Goal: Obtain resource: Obtain resource

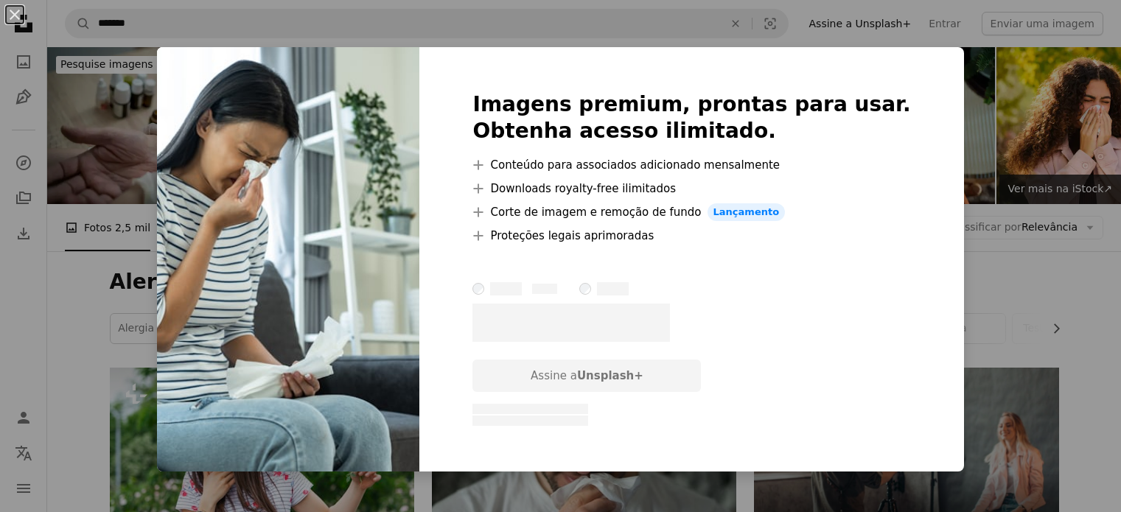
scroll to position [221, 0]
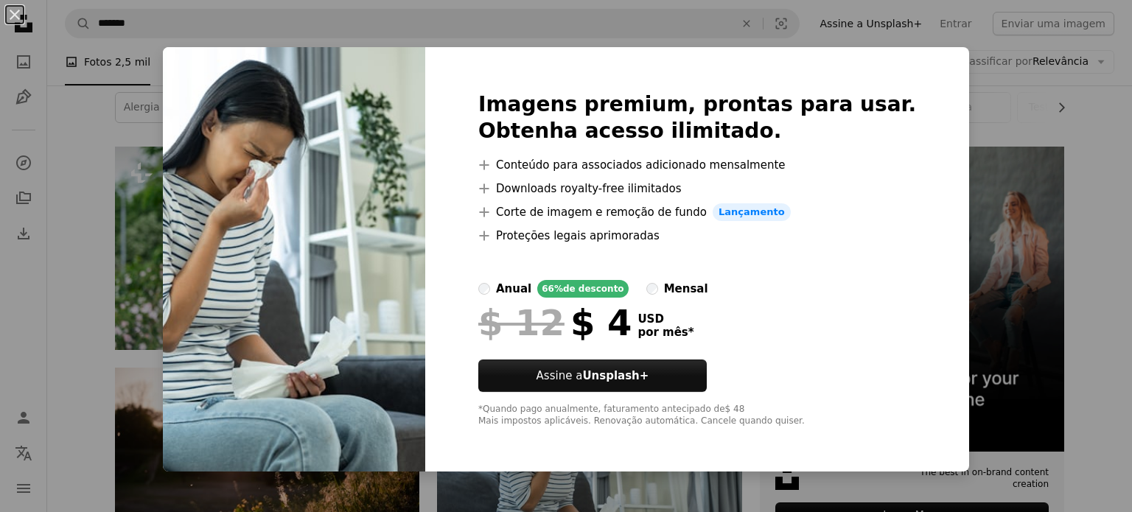
click at [961, 307] on div "An X shape Imagens premium, prontas para usar. Obtenha acesso ilimitado. A plus…" at bounding box center [566, 256] width 1132 height 512
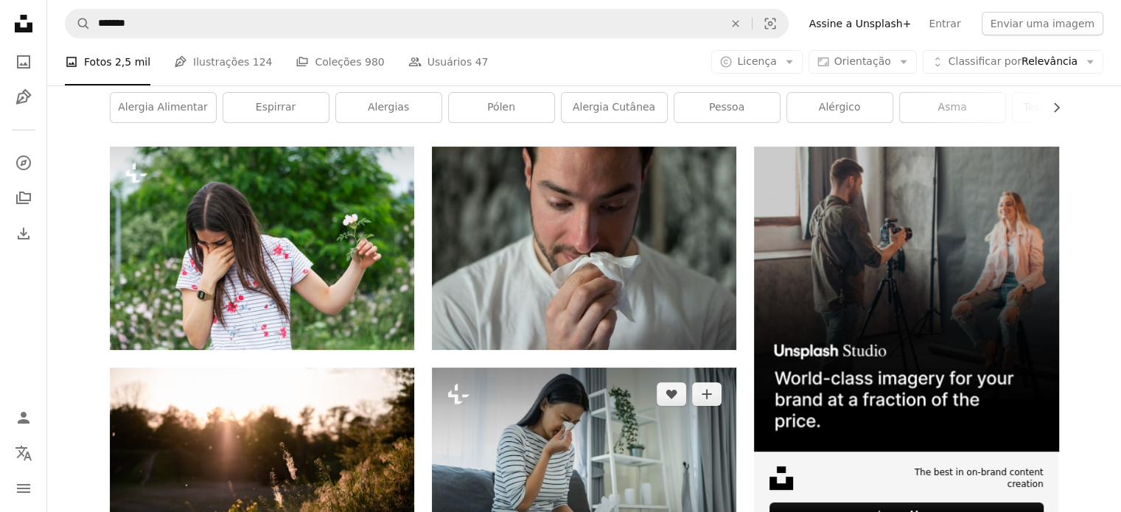
click at [601, 368] on img at bounding box center [584, 469] width 304 height 203
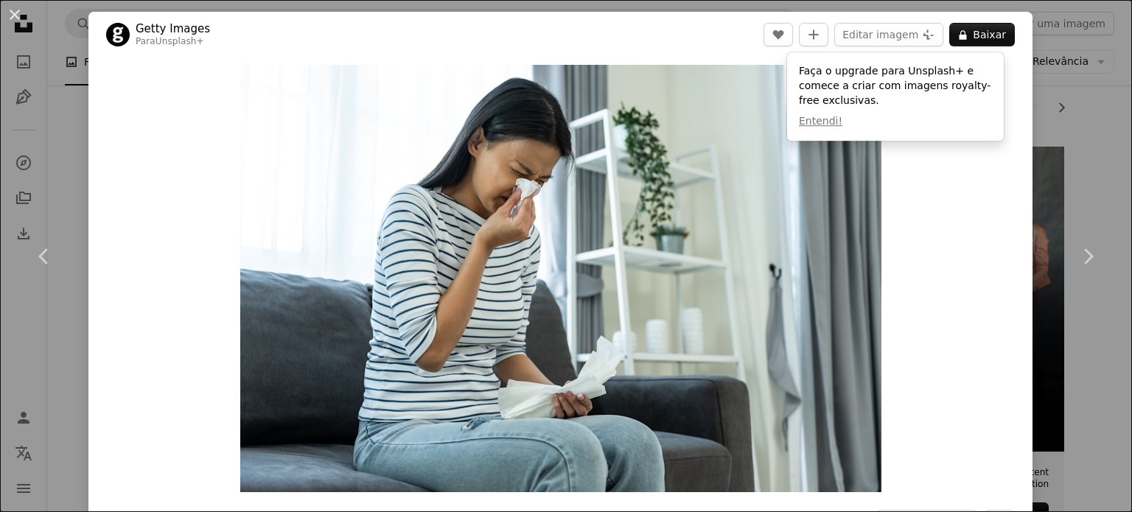
click at [1056, 147] on div "An X shape Chevron left Chevron right Getty Images Para Unsplash+ A heart A plu…" at bounding box center [566, 256] width 1132 height 512
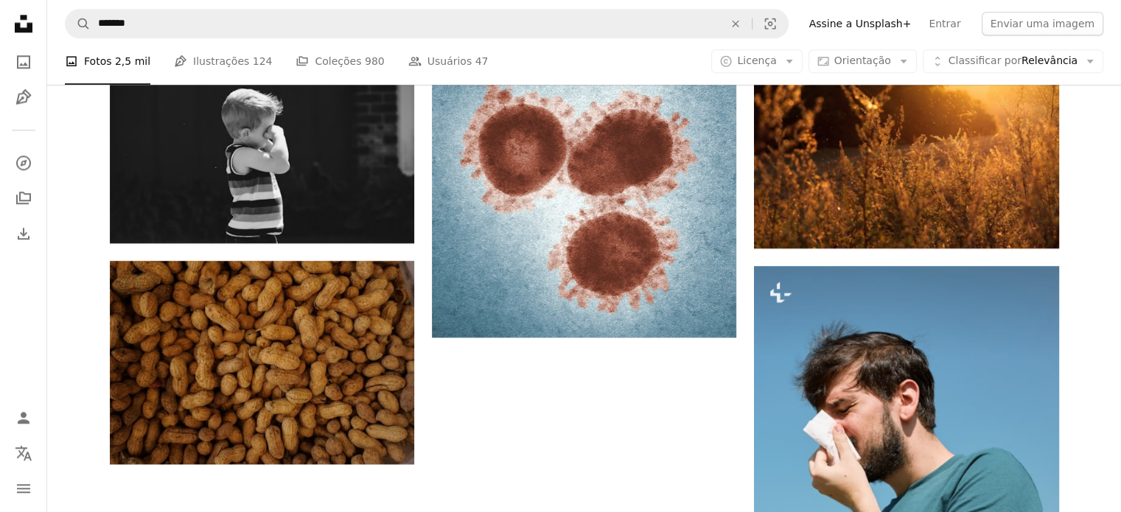
scroll to position [1843, 0]
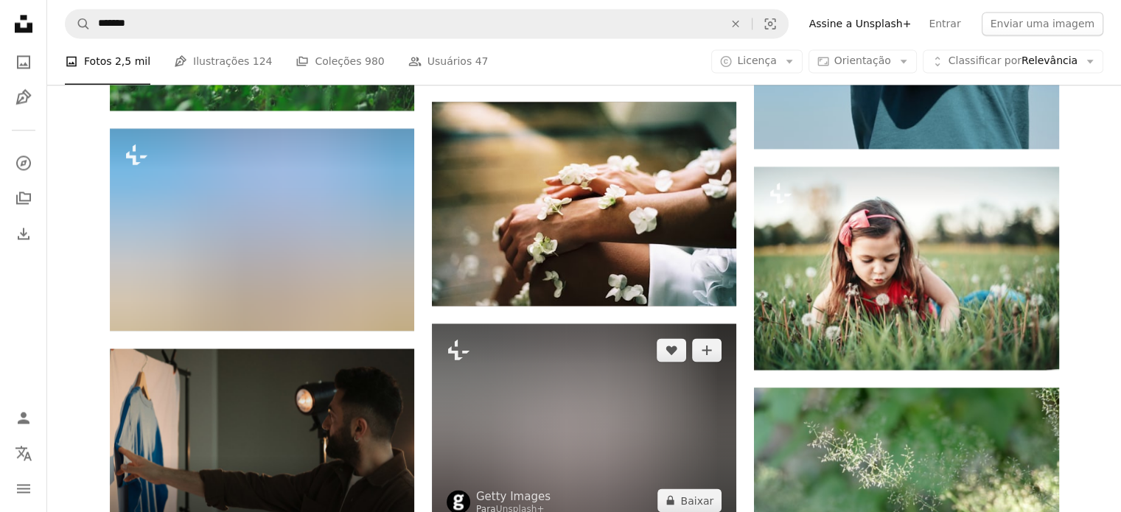
scroll to position [2432, 0]
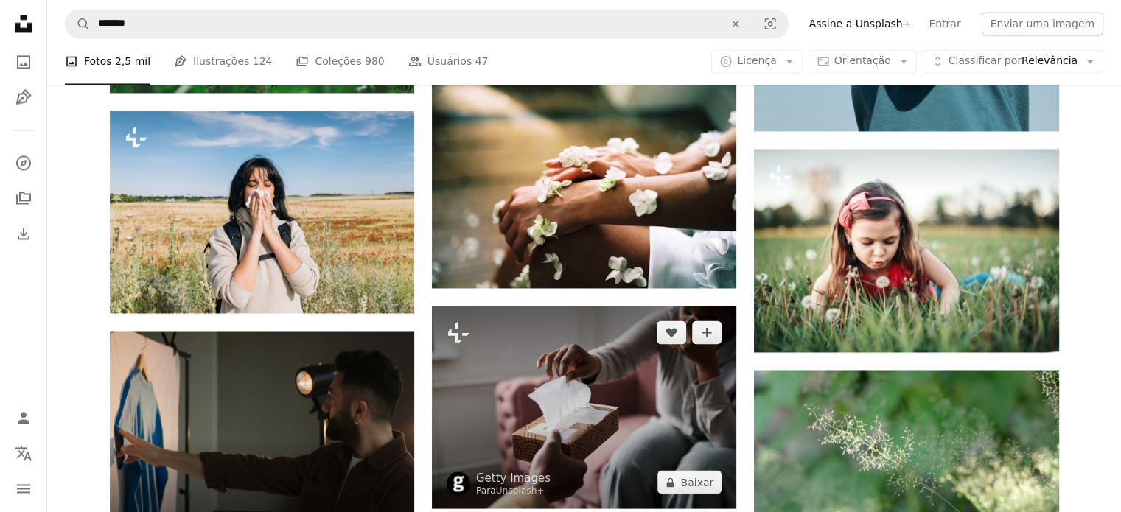
drag, startPoint x: 568, startPoint y: 218, endPoint x: 524, endPoint y: 253, distance: 56.2
click at [524, 306] on img at bounding box center [584, 407] width 304 height 203
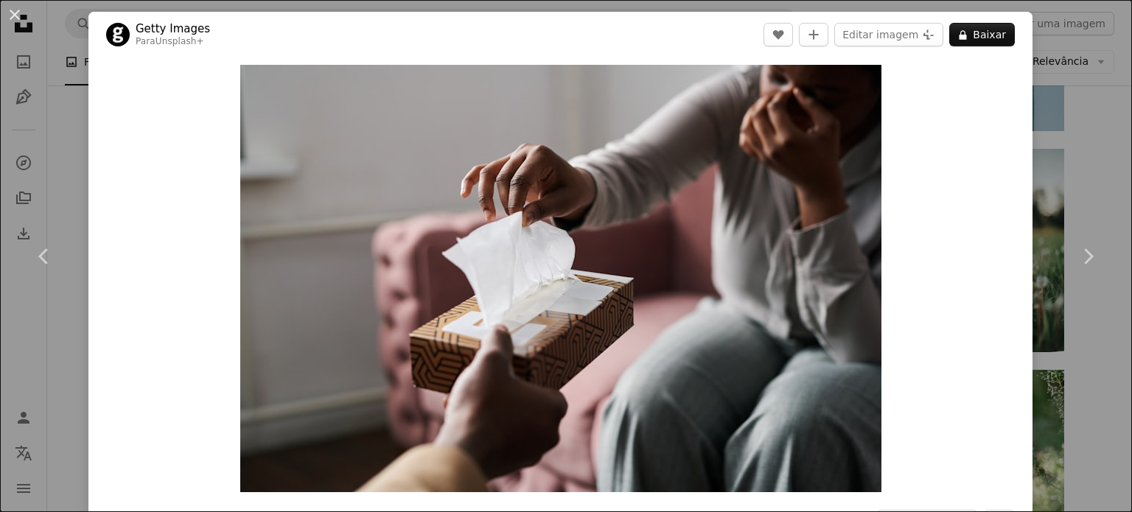
click at [1069, 176] on div "An X shape Chevron left Chevron right Getty Images Para Unsplash+ A heart A plu…" at bounding box center [566, 256] width 1132 height 512
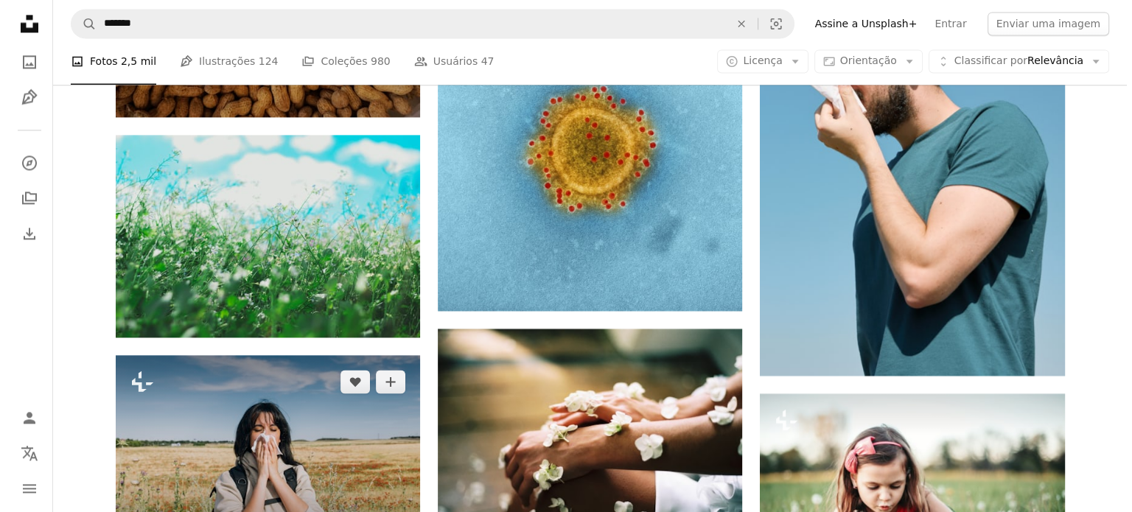
scroll to position [2202, 0]
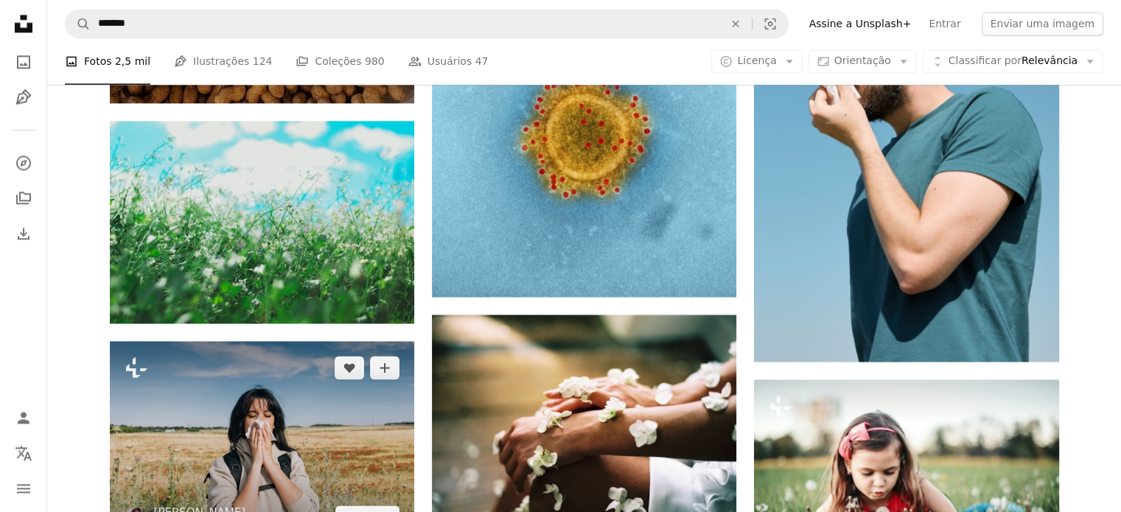
click at [318, 341] on img at bounding box center [262, 442] width 304 height 203
